Goal: Task Accomplishment & Management: Manage account settings

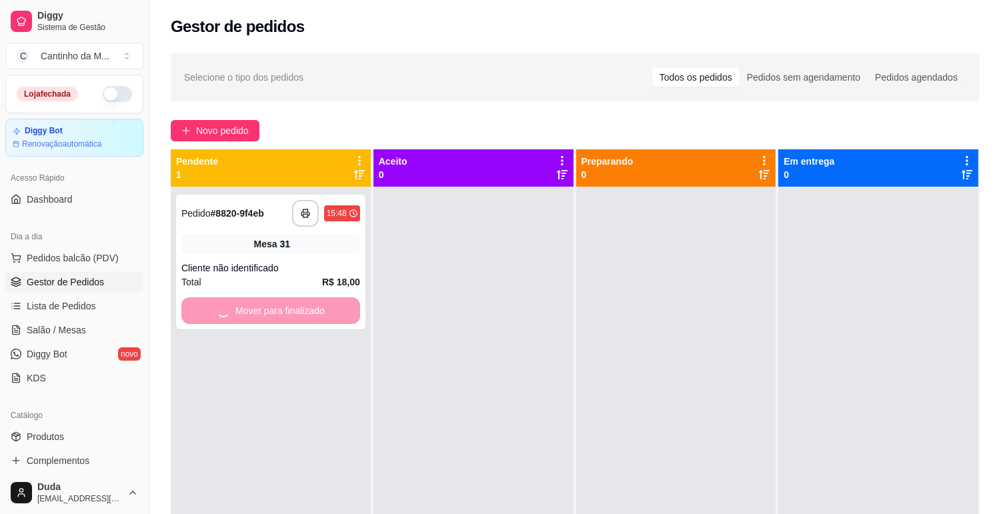
scroll to position [148, 0]
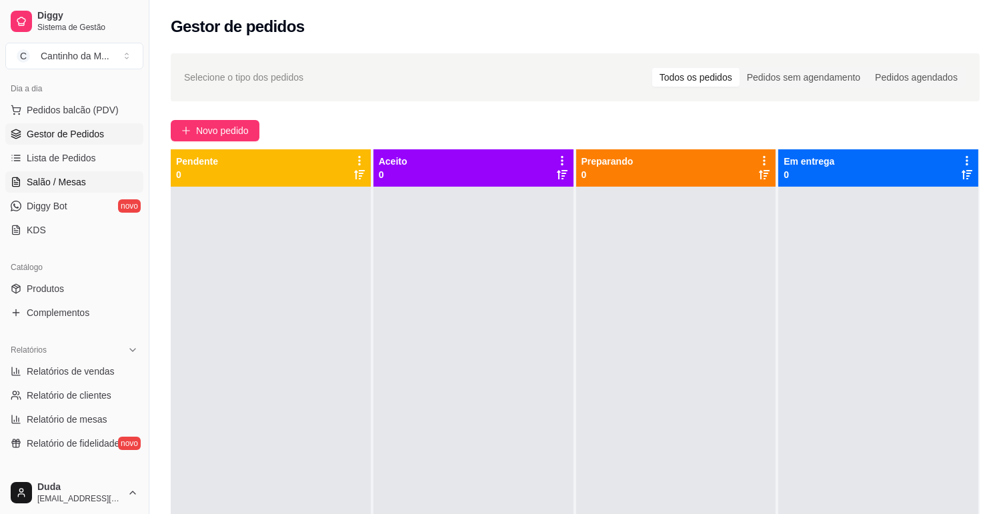
click at [55, 183] on span "Salão / Mesas" at bounding box center [56, 181] width 59 height 13
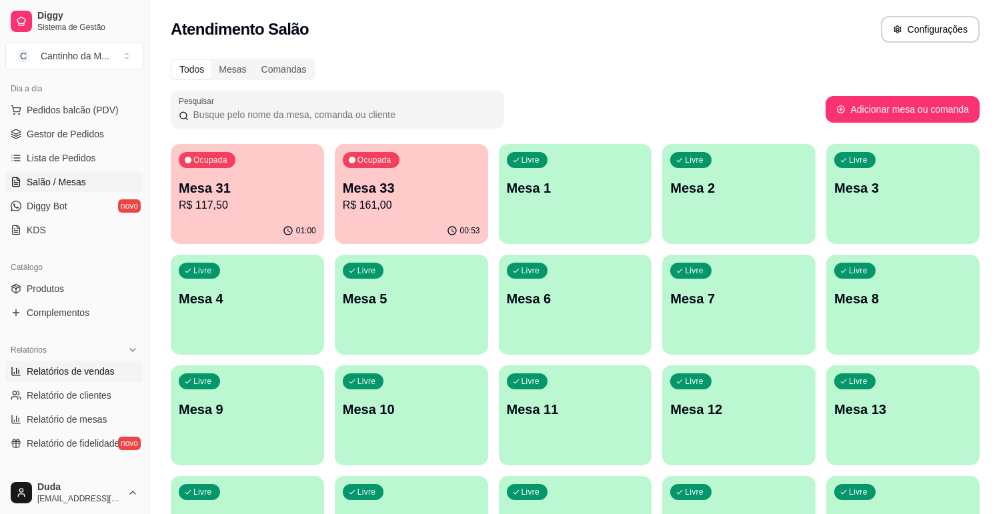
click at [89, 370] on span "Relatórios de vendas" at bounding box center [71, 371] width 88 height 13
select select "ALL"
select select "0"
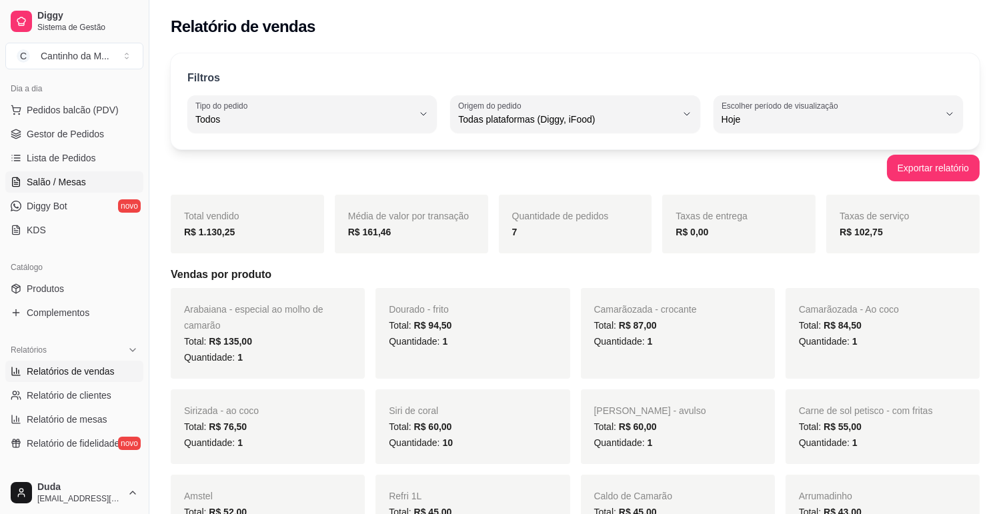
click at [71, 181] on span "Salão / Mesas" at bounding box center [56, 181] width 59 height 13
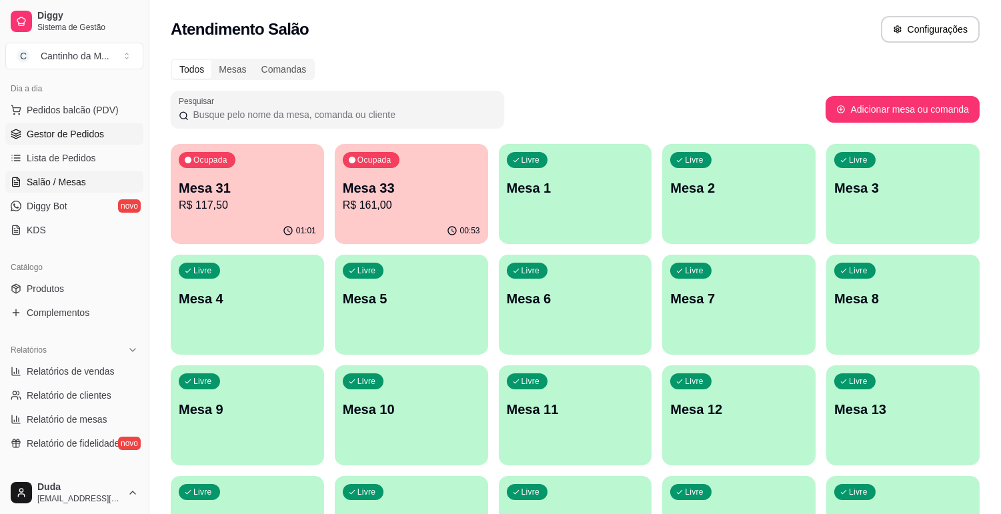
click at [61, 137] on span "Gestor de Pedidos" at bounding box center [65, 133] width 77 height 13
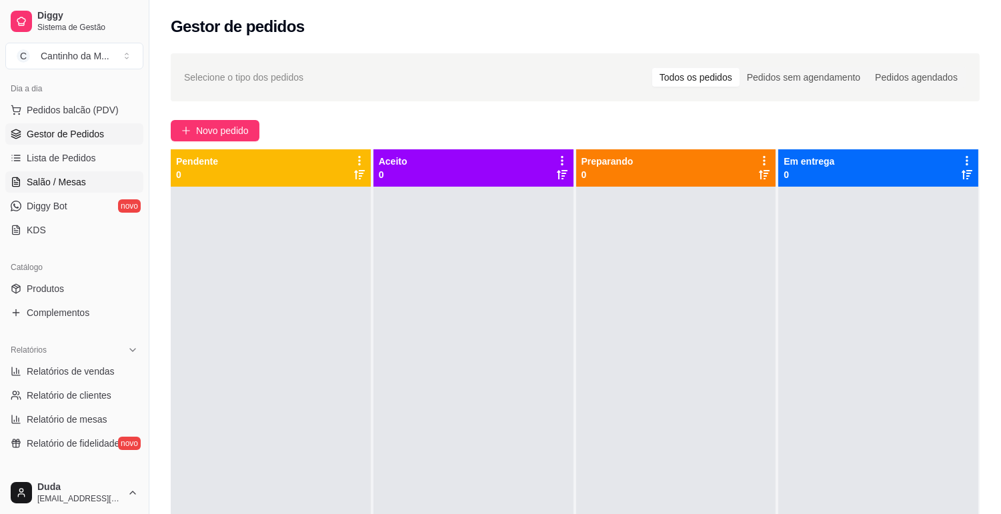
click at [64, 185] on span "Salão / Mesas" at bounding box center [56, 181] width 59 height 13
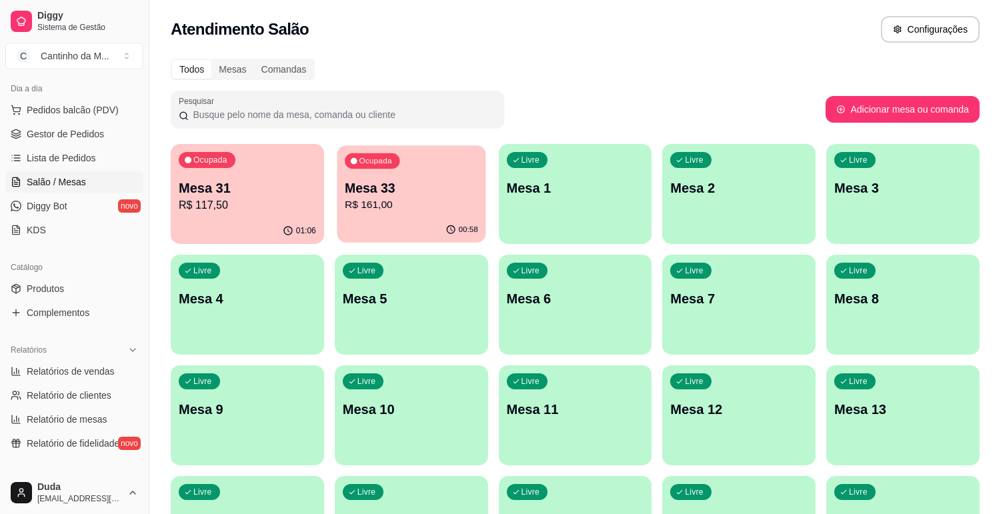
click at [377, 213] on div "Ocupada Mesa 33 R$ 161,00" at bounding box center [411, 181] width 149 height 72
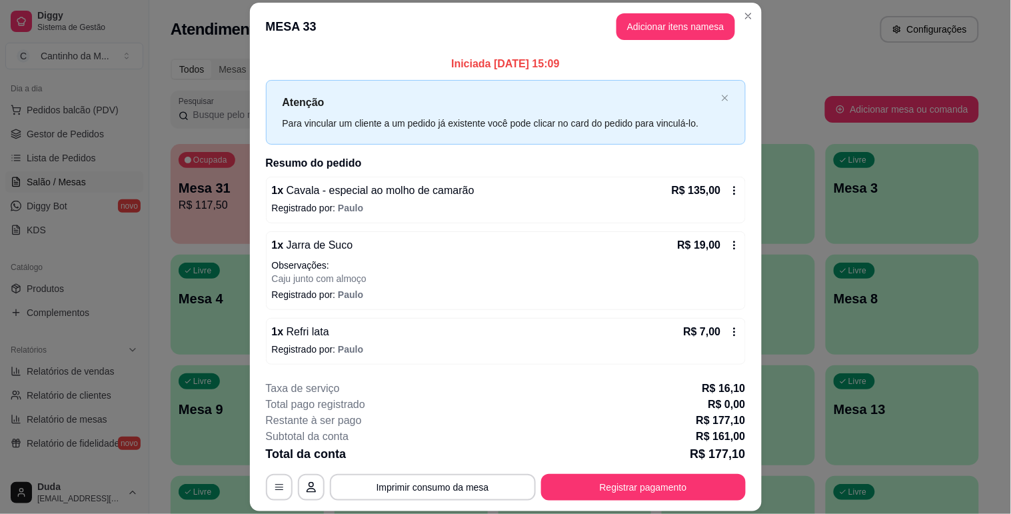
scroll to position [40, 0]
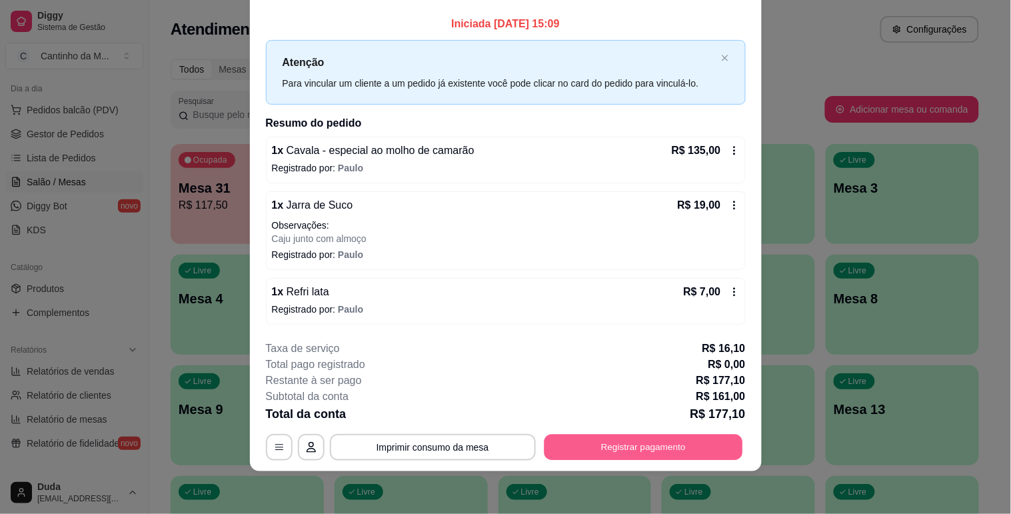
click at [671, 443] on button "Registrar pagamento" at bounding box center [643, 448] width 199 height 26
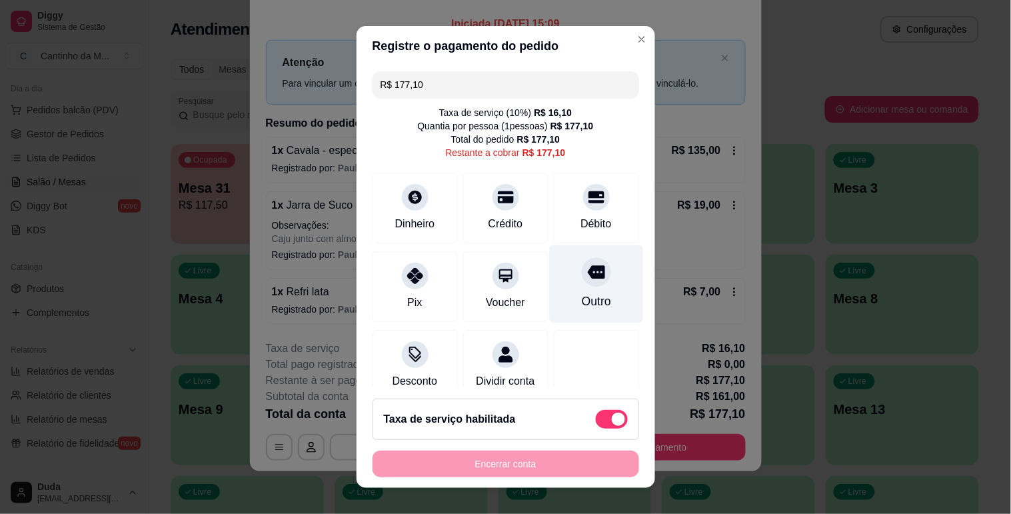
click at [554, 283] on div "Outro" at bounding box center [596, 284] width 94 height 78
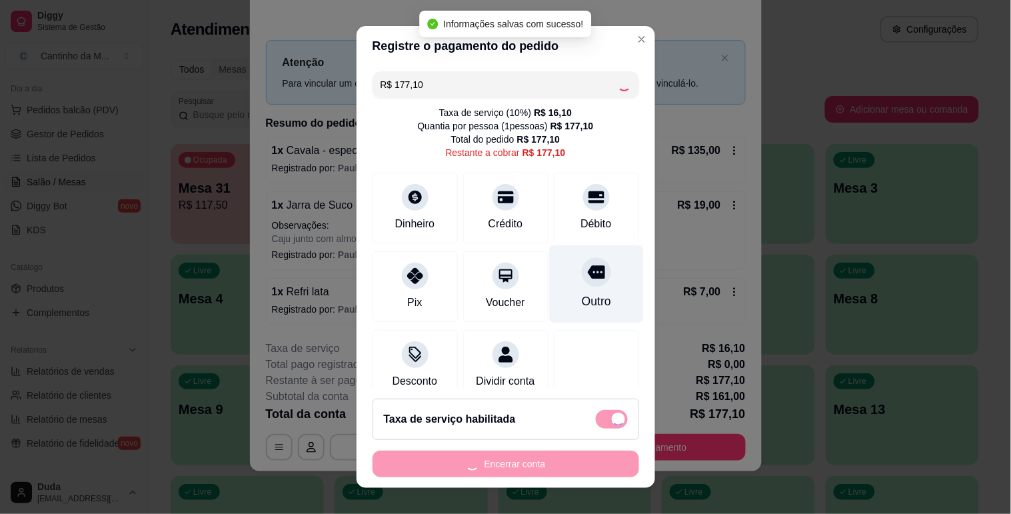
type input "R$ 0,00"
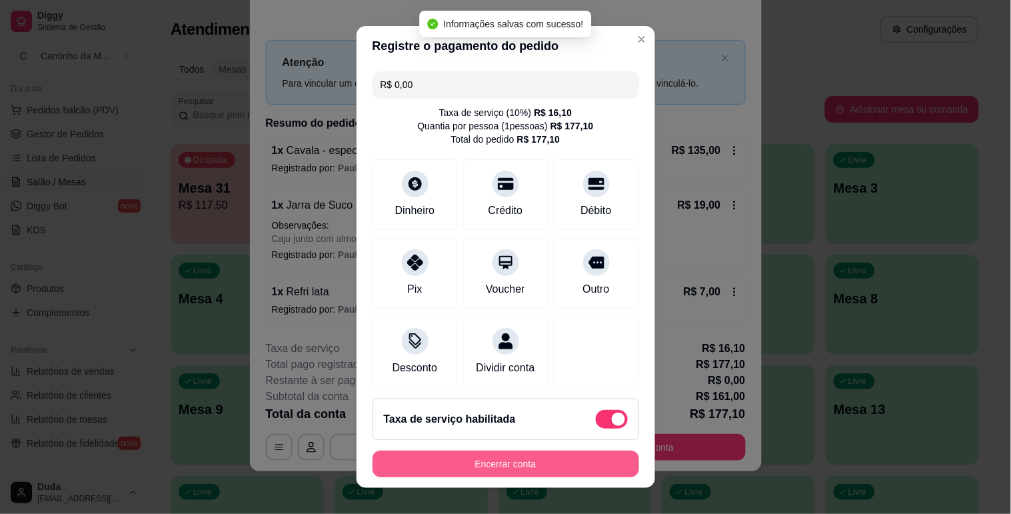
click at [591, 457] on button "Encerrar conta" at bounding box center [506, 464] width 267 height 27
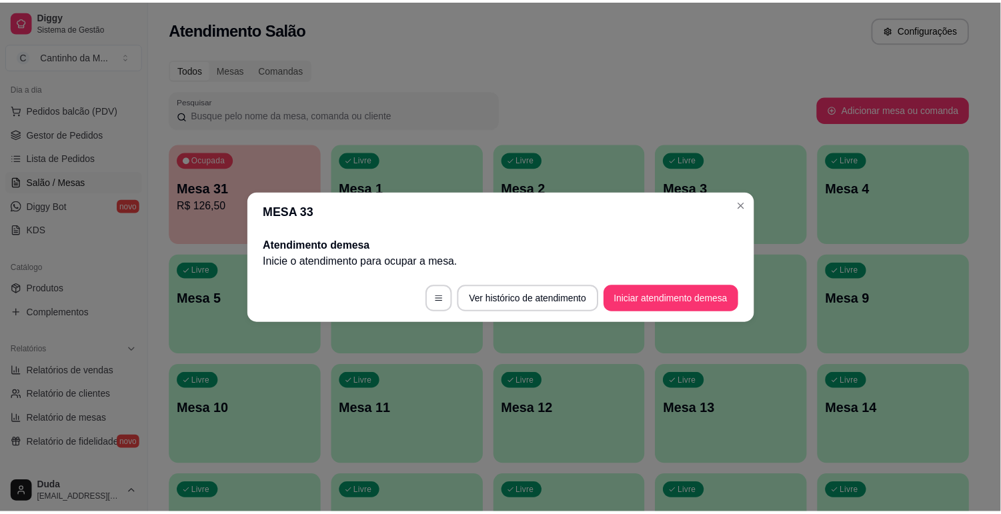
scroll to position [0, 0]
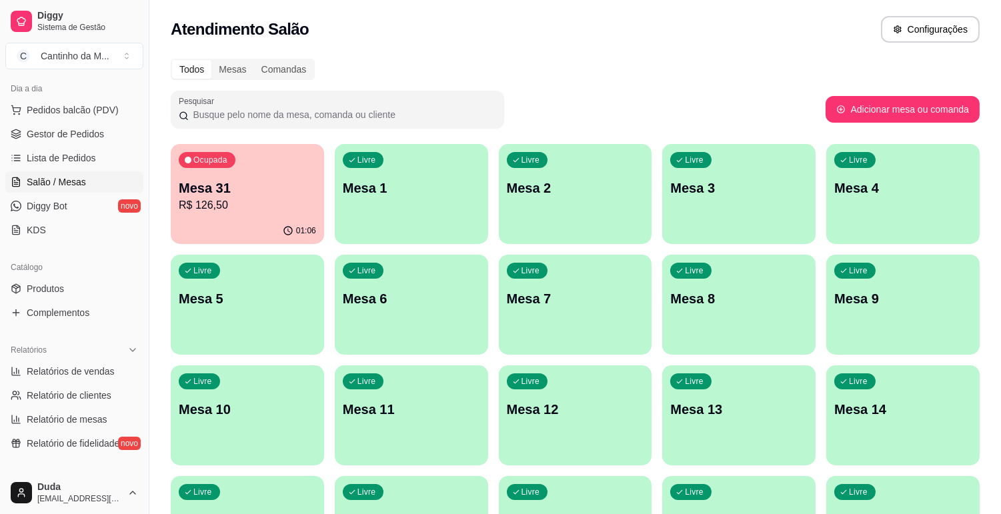
click at [251, 221] on div "01:06" at bounding box center [247, 231] width 153 height 26
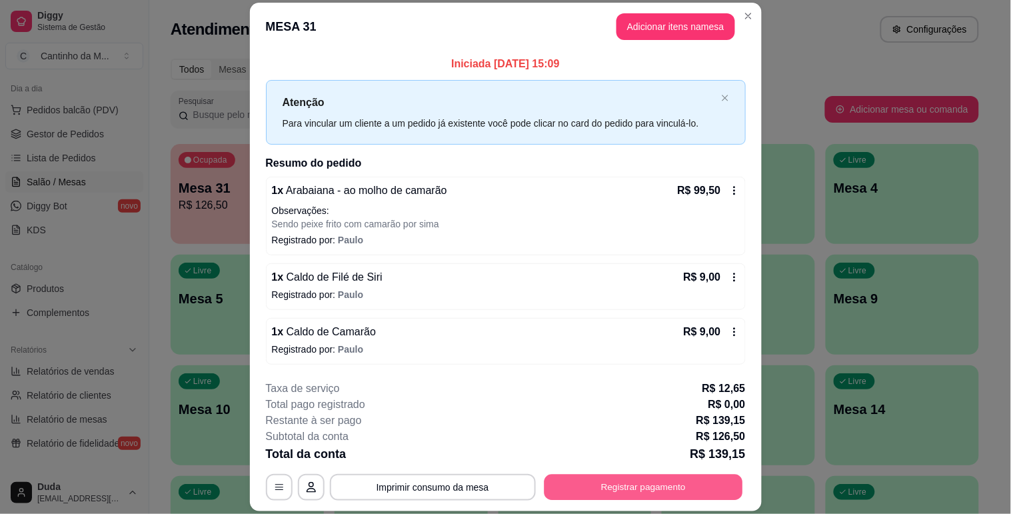
click at [638, 484] on button "Registrar pagamento" at bounding box center [643, 488] width 199 height 26
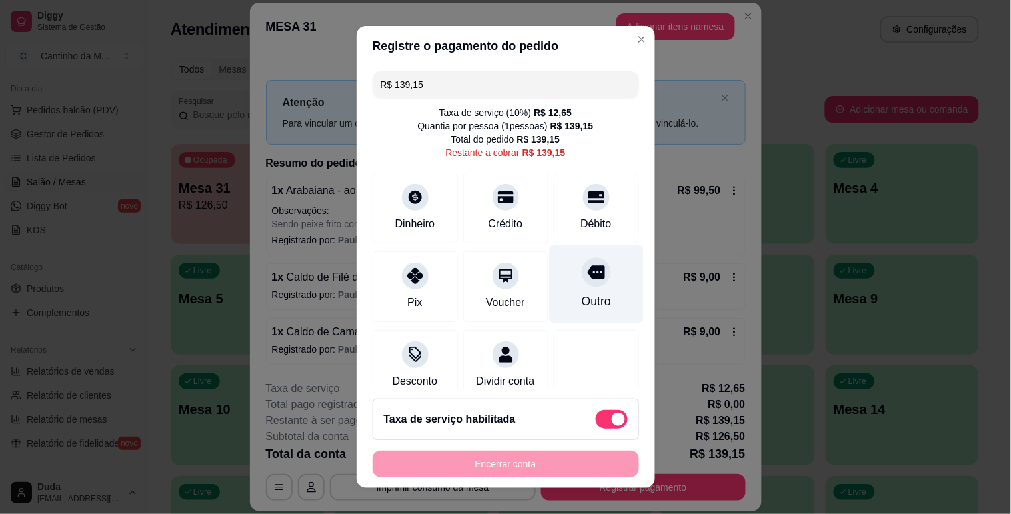
click at [581, 299] on div "Outro" at bounding box center [595, 301] width 29 height 17
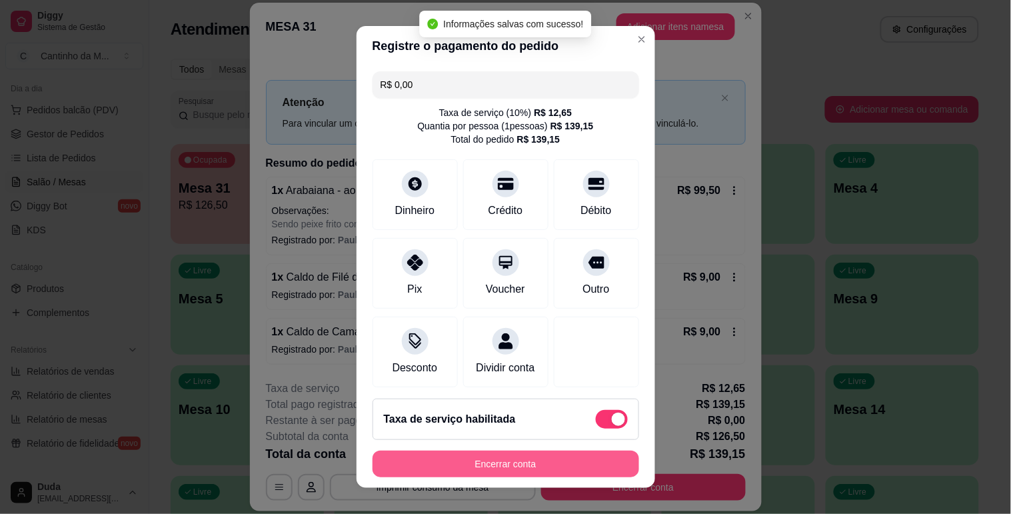
type input "R$ 0,00"
click at [580, 465] on button "Encerrar conta" at bounding box center [506, 464] width 267 height 27
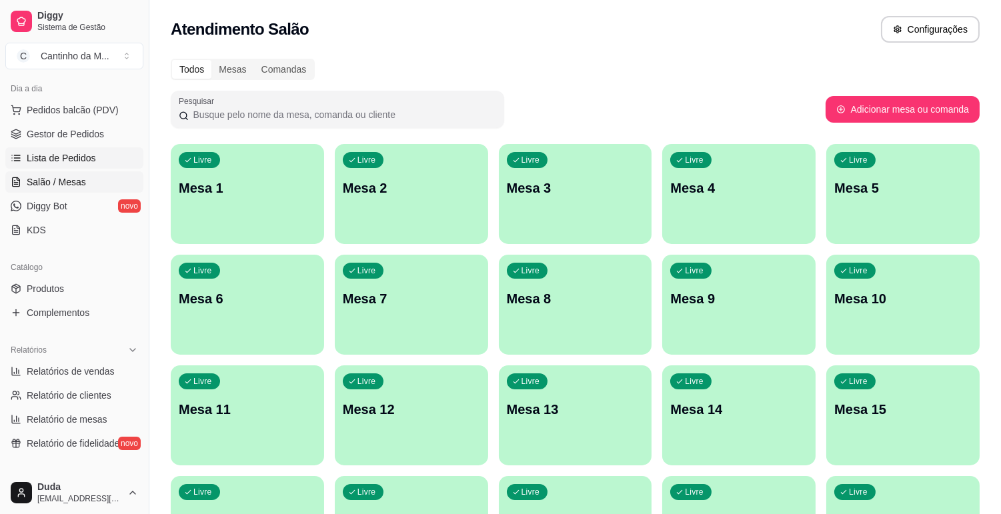
click at [55, 151] on span "Lista de Pedidos" at bounding box center [61, 157] width 69 height 13
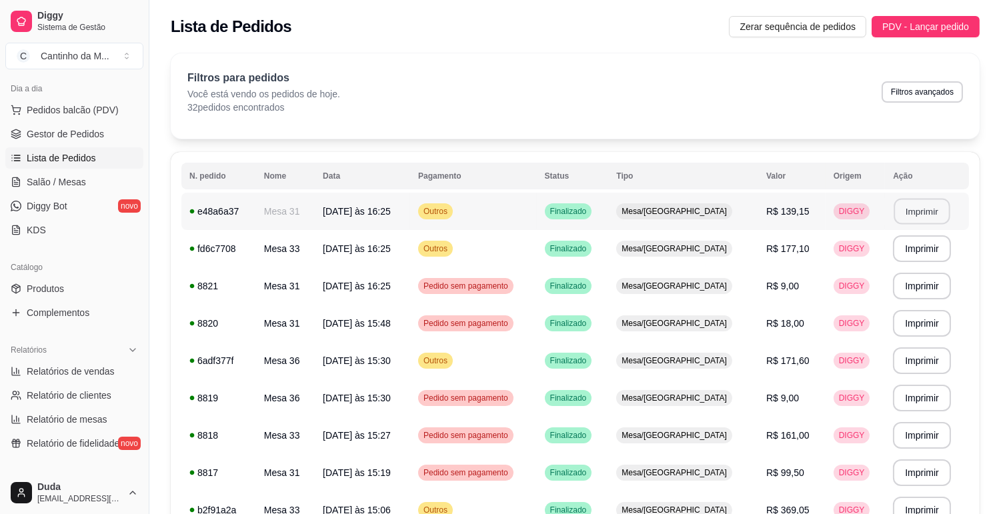
click at [930, 215] on button "Imprimir" at bounding box center [922, 212] width 56 height 26
click at [917, 248] on button "Imprimir" at bounding box center [922, 249] width 56 height 26
click at [89, 365] on span "Relatórios de vendas" at bounding box center [71, 371] width 88 height 13
select select "ALL"
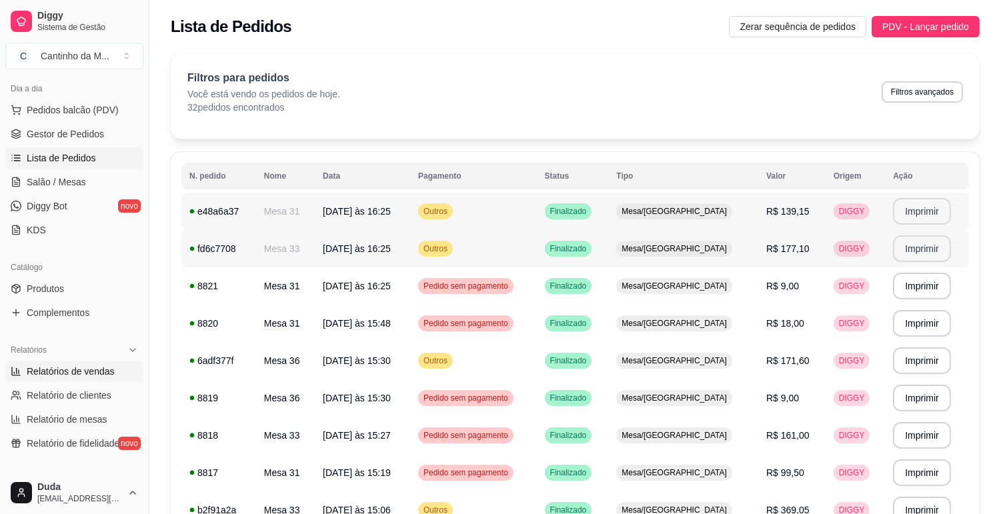
select select "0"
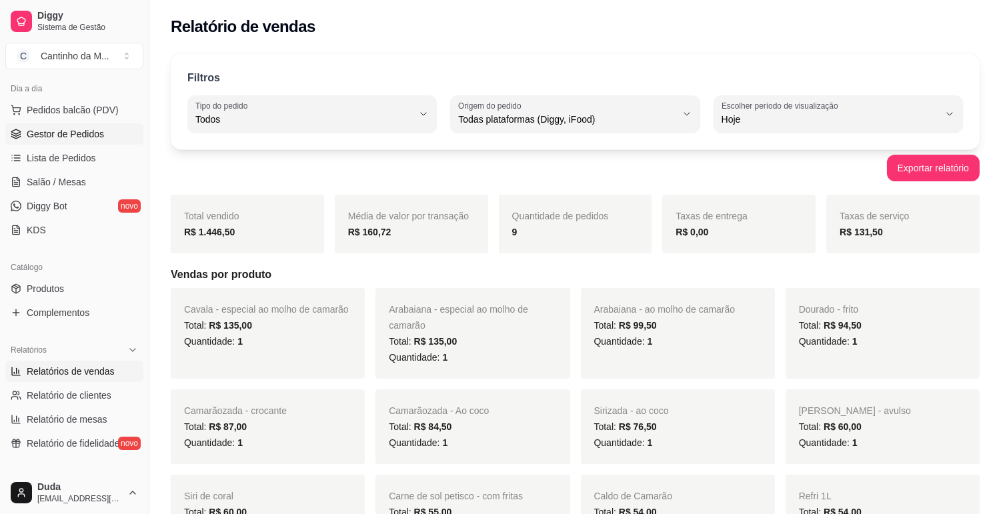
click at [75, 133] on span "Gestor de Pedidos" at bounding box center [65, 133] width 77 height 13
